Goal: Task Accomplishment & Management: Complete application form

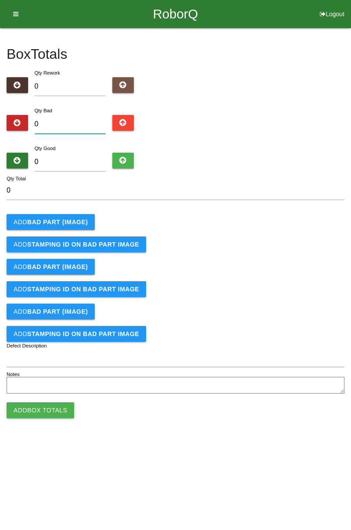
click at [93, 125] on input "0" at bounding box center [71, 124] width 72 height 19
type input "8"
click at [86, 165] on input "0" at bounding box center [71, 162] width 72 height 19
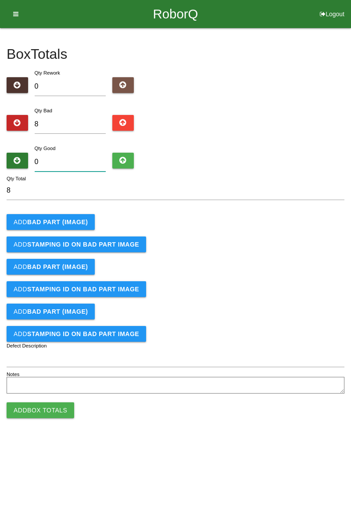
type input "7"
type input "15"
type input "74"
type input "82"
type input "7"
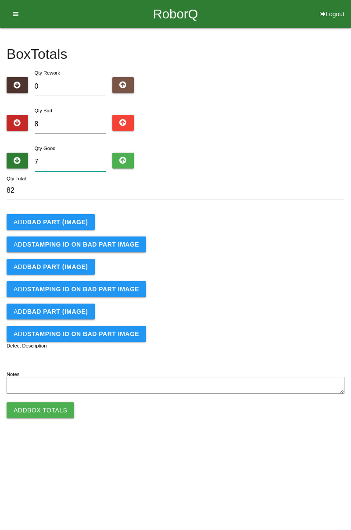
type input "15"
type input "76"
type input "84"
type input "76"
click at [75, 223] on b "BAD PART (IMAGE)" at bounding box center [57, 222] width 61 height 7
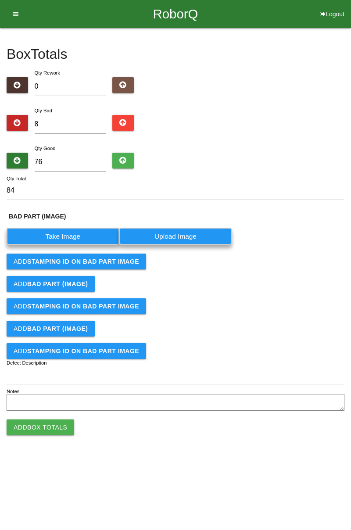
click at [70, 237] on label "Take Image" at bounding box center [63, 236] width 113 height 17
click at [0, 0] on \(IMAGE\) "Take Image" at bounding box center [0, 0] width 0 height 0
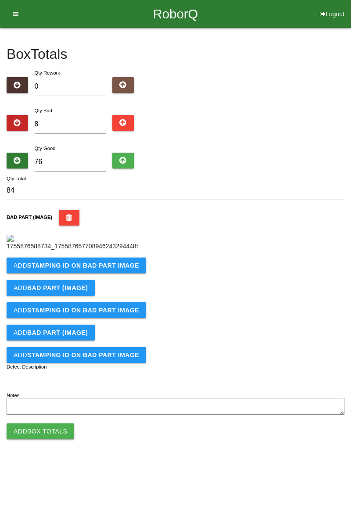
click at [111, 269] on b "STAMPING ID on BAD PART Image" at bounding box center [83, 265] width 112 height 7
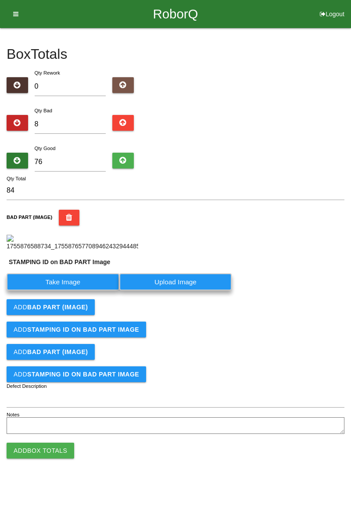
click at [87, 291] on label "Take Image" at bounding box center [63, 282] width 113 height 17
click at [0, 0] on PART "Take Image" at bounding box center [0, 0] width 0 height 0
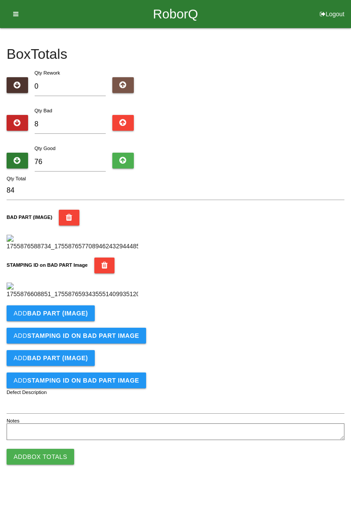
scroll to position [193, 0]
click at [81, 317] on b "BAD PART (IMAGE)" at bounding box center [57, 313] width 61 height 7
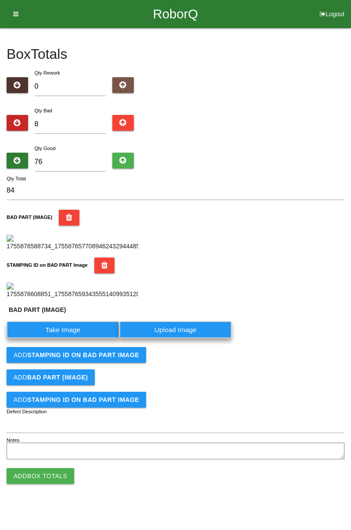
click at [65, 339] on label "Take Image" at bounding box center [63, 329] width 113 height 17
click at [0, 0] on \(IMAGE\) "Take Image" at bounding box center [0, 0] width 0 height 0
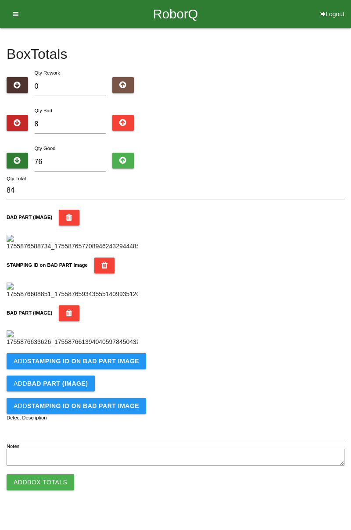
scroll to position [337, 0]
click at [107, 369] on button "Add STAMPING ID on BAD PART Image" at bounding box center [77, 361] width 140 height 16
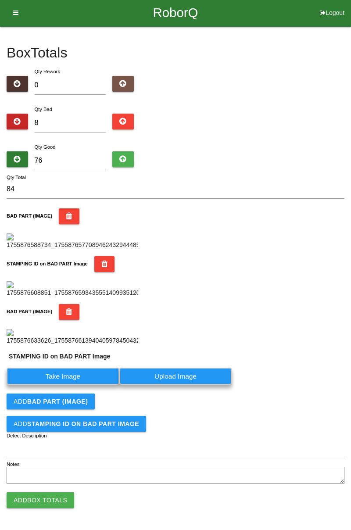
click at [74, 385] on label "Take Image" at bounding box center [63, 376] width 113 height 17
click at [0, 0] on PART "Take Image" at bounding box center [0, 0] width 0 height 0
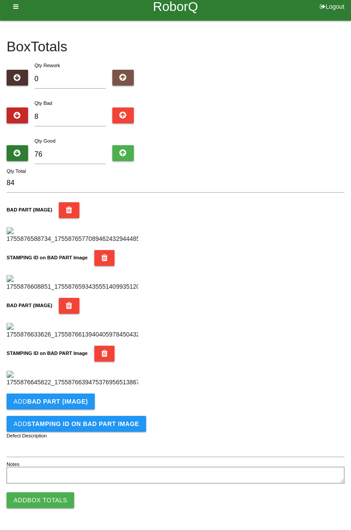
scroll to position [481, 0]
click at [86, 403] on button "Add BAD PART (IMAGE)" at bounding box center [51, 402] width 88 height 16
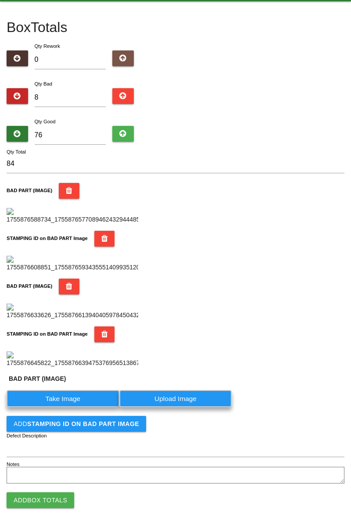
click at [72, 407] on label "Take Image" at bounding box center [63, 398] width 113 height 17
click at [0, 0] on \(IMAGE\) "Take Image" at bounding box center [0, 0] width 0 height 0
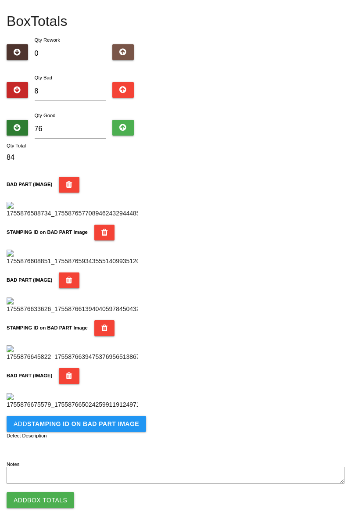
scroll to position [625, 0]
click at [111, 431] on button "Add STAMPING ID on BAD PART Image" at bounding box center [77, 424] width 140 height 16
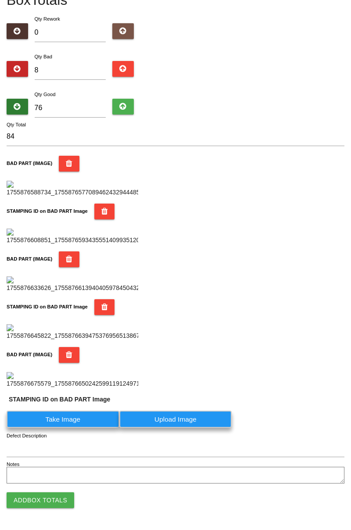
click at [68, 428] on label "Take Image" at bounding box center [63, 419] width 113 height 17
click at [0, 0] on PART "Take Image" at bounding box center [0, 0] width 0 height 0
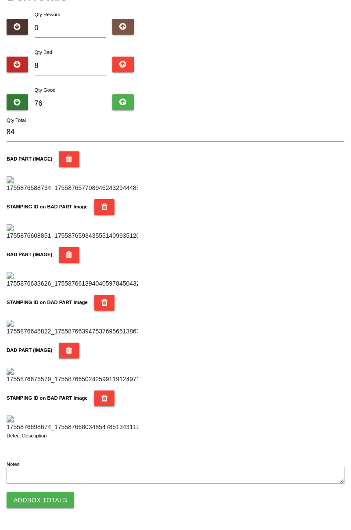
scroll to position [769, 0]
click at [101, 391] on icon "button" at bounding box center [104, 399] width 7 height 16
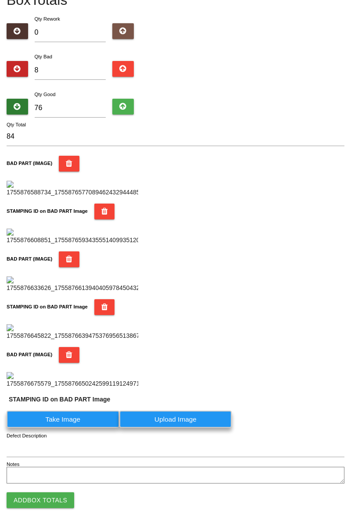
scroll to position [646, 0]
click at [74, 422] on label "Take Image" at bounding box center [63, 419] width 113 height 17
click at [0, 0] on PART "Take Image" at bounding box center [0, 0] width 0 height 0
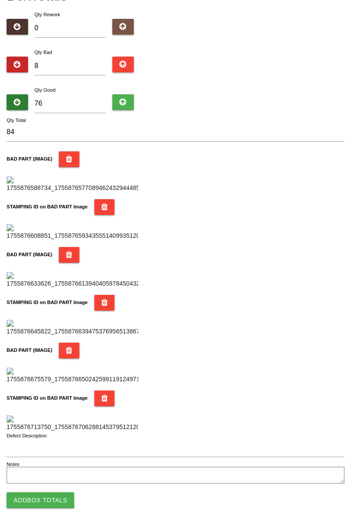
scroll to position [769, 0]
click at [61, 502] on button "Add Box Totals" at bounding box center [41, 501] width 68 height 16
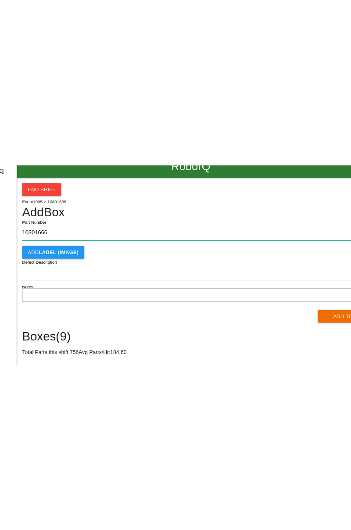
scroll to position [0, 0]
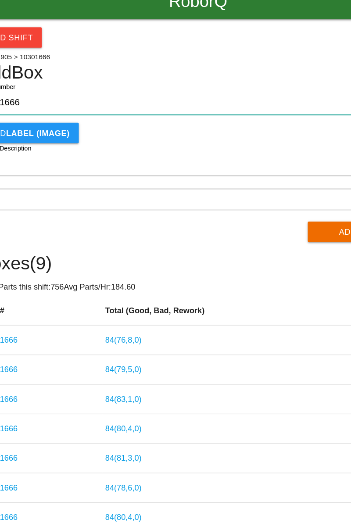
click at [58, 92] on input "10301666" at bounding box center [176, 92] width 338 height 19
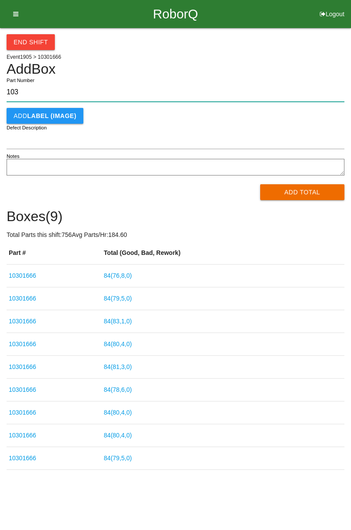
click at [33, 95] on input "103" at bounding box center [176, 92] width 338 height 19
type input "1"
paste input "10301666"
type input "10301666"
click at [315, 190] on button "Add Total" at bounding box center [302, 192] width 85 height 16
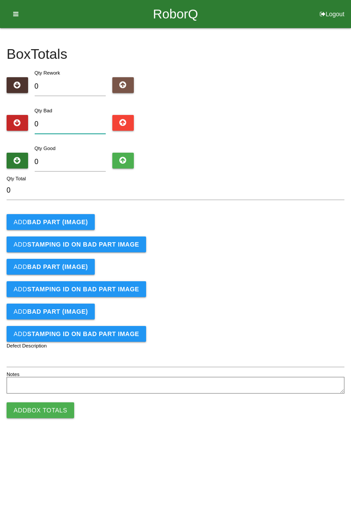
click at [78, 121] on input "0" at bounding box center [71, 124] width 72 height 19
type input "2"
click at [85, 162] on input "0" at bounding box center [71, 162] width 72 height 19
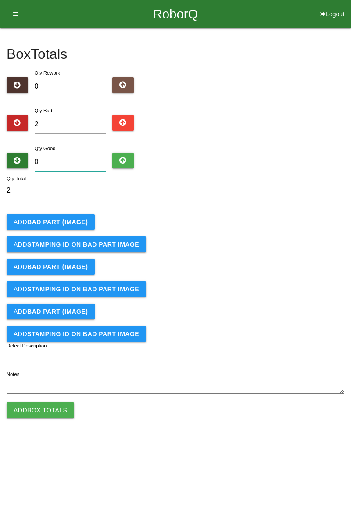
type input "8"
type input "10"
type input "82"
type input "84"
type input "82"
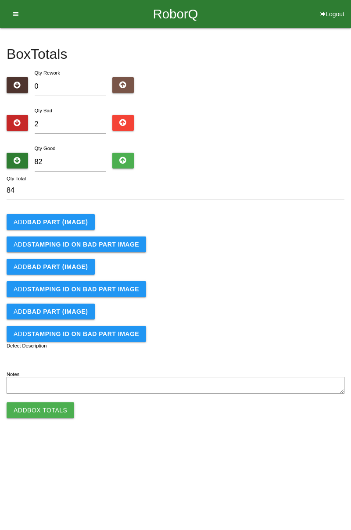
click at [73, 224] on b "BAD PART (IMAGE)" at bounding box center [57, 222] width 61 height 7
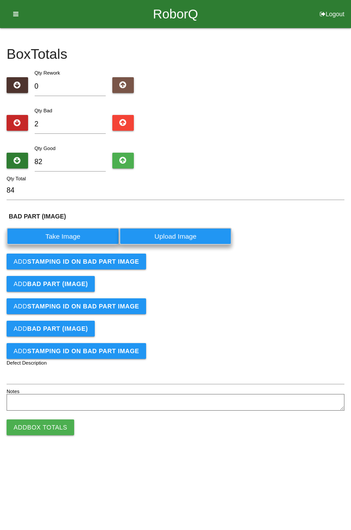
click at [65, 239] on label "Take Image" at bounding box center [63, 236] width 113 height 17
click at [0, 0] on \(IMAGE\) "Take Image" at bounding box center [0, 0] width 0 height 0
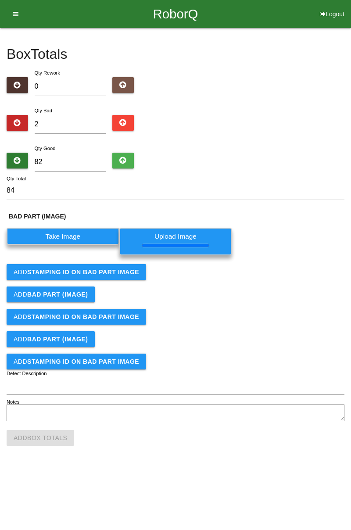
click at [130, 278] on button "Add STAMPING ID on BAD PART Image" at bounding box center [77, 272] width 140 height 16
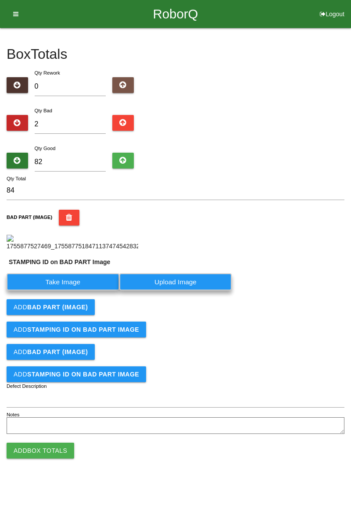
click at [72, 291] on label "Take Image" at bounding box center [63, 282] width 113 height 17
click at [0, 0] on PART "Take Image" at bounding box center [0, 0] width 0 height 0
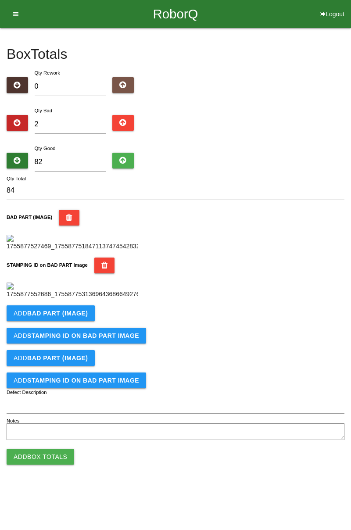
scroll to position [79, 0]
click at [83, 317] on b "BAD PART (IMAGE)" at bounding box center [57, 313] width 61 height 7
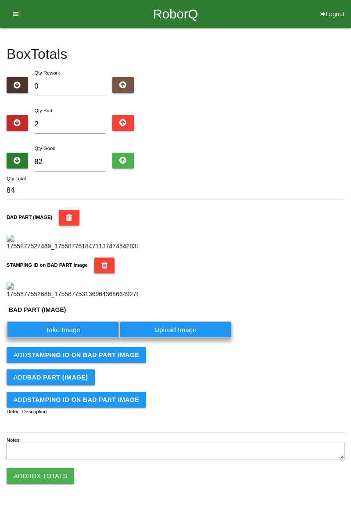
click at [82, 339] on label "Take Image" at bounding box center [63, 329] width 113 height 17
click at [0, 0] on \(IMAGE\) "Take Image" at bounding box center [0, 0] width 0 height 0
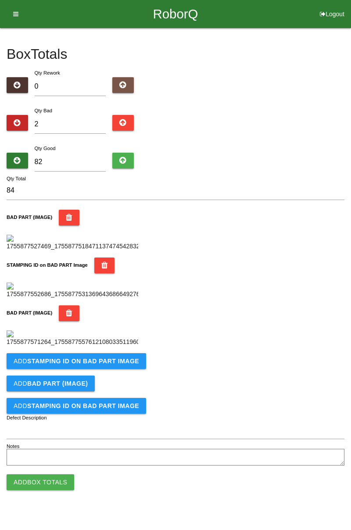
scroll to position [337, 0]
click at [93, 365] on b "STAMPING ID on BAD PART Image" at bounding box center [83, 361] width 112 height 7
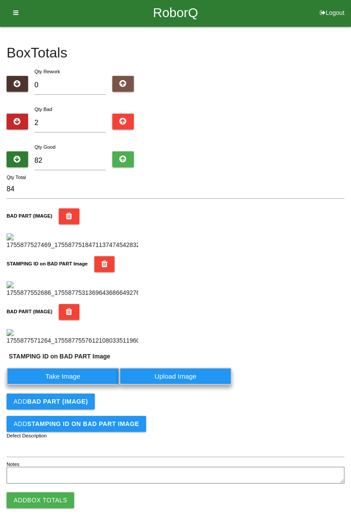
click at [77, 385] on label "Take Image" at bounding box center [63, 376] width 113 height 17
click at [0, 0] on PART "Take Image" at bounding box center [0, 0] width 0 height 0
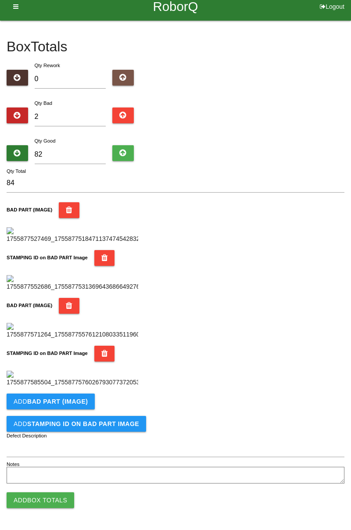
scroll to position [481, 0]
click at [68, 500] on button "Add Box Totals" at bounding box center [41, 501] width 68 height 16
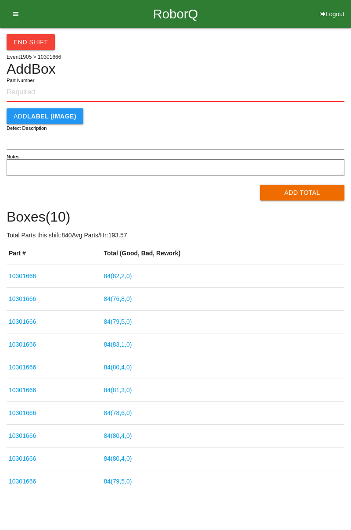
click at [47, 91] on input "Part Number" at bounding box center [176, 92] width 338 height 19
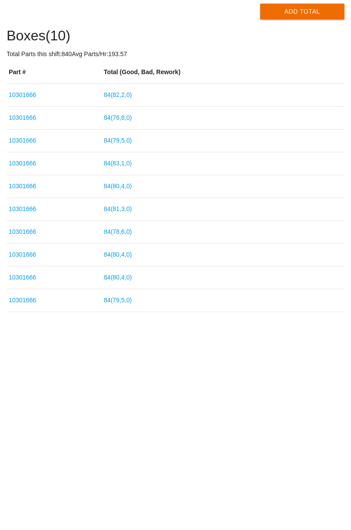
scroll to position [5, 0]
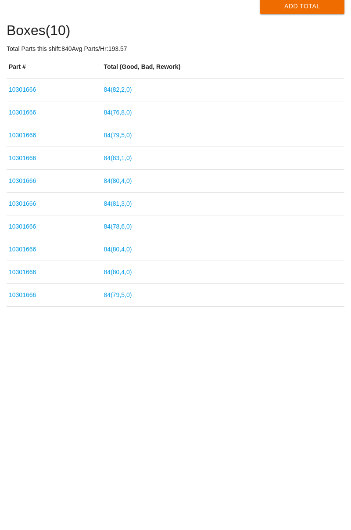
type input "10301666"
